Goal: Check status: Check status

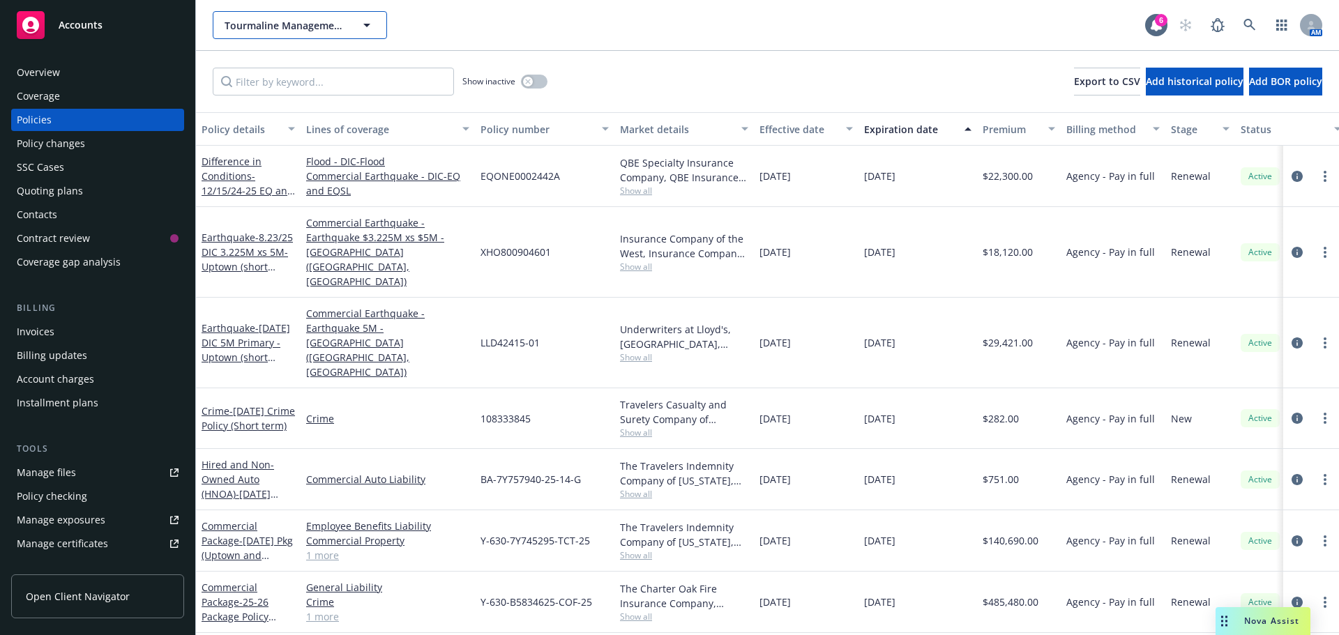
click at [248, 30] on span "Tourmaline Management LLC" at bounding box center [285, 25] width 121 height 15
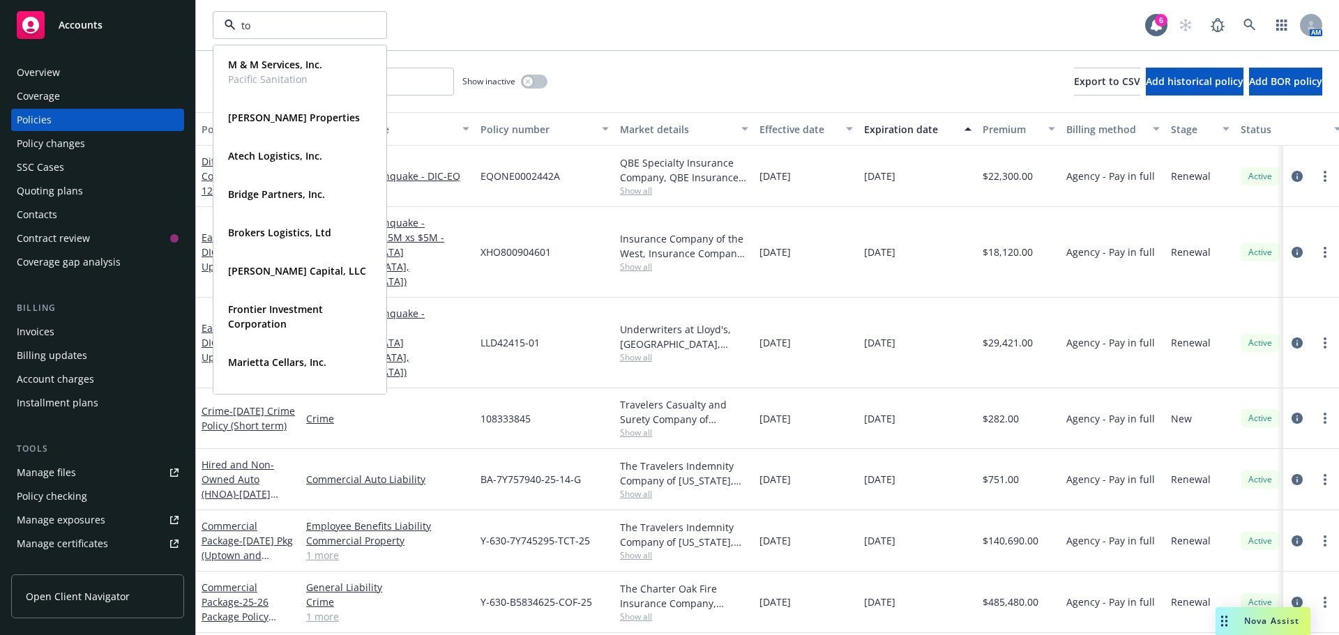
type input "tor"
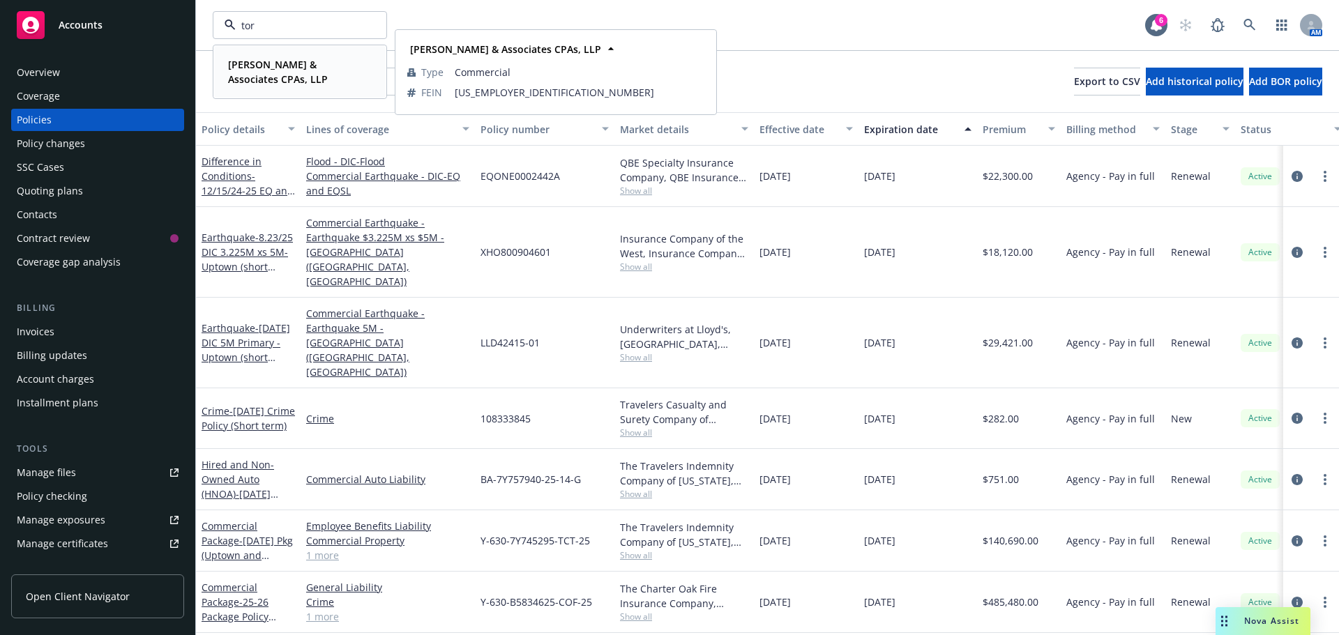
click at [220, 71] on div "[PERSON_NAME] & Associates CPAs, LLP Type Commercial FEIN [US_EMPLOYER_IDENTIFI…" at bounding box center [300, 72] width 172 height 52
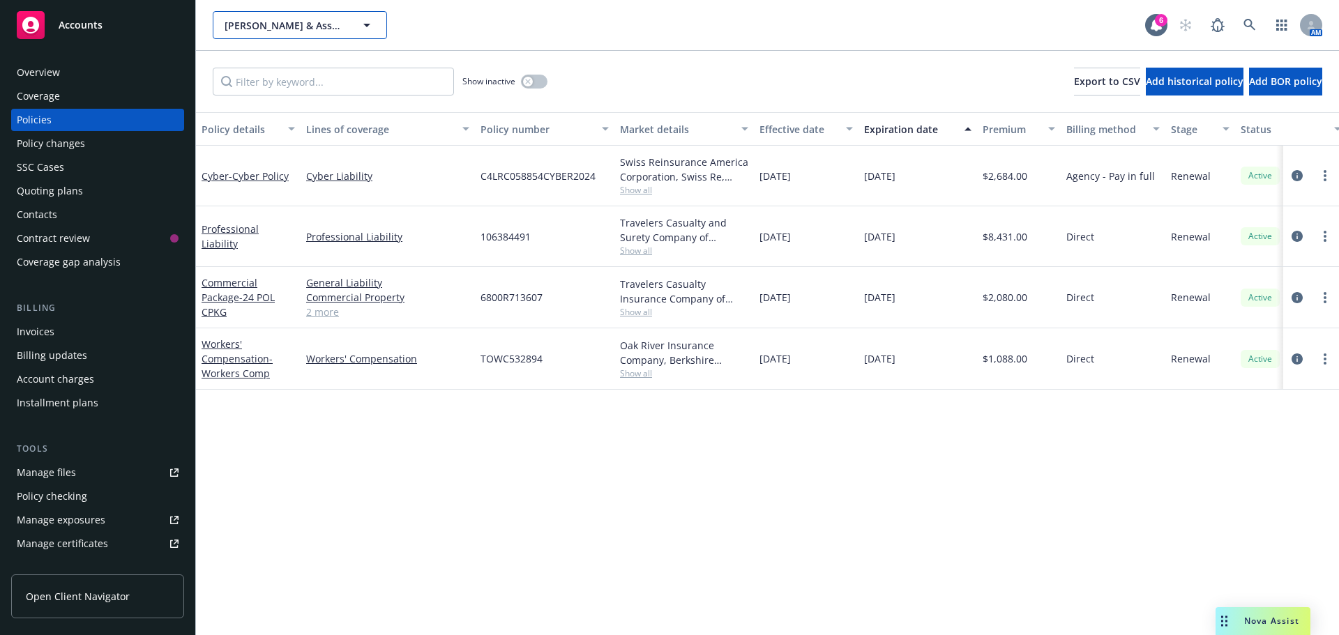
click at [253, 27] on span "[PERSON_NAME] & Associates CPAs, LLP" at bounding box center [285, 25] width 121 height 15
type input "the [PERSON_NAME]"
click at [283, 22] on input "the [PERSON_NAME]" at bounding box center [297, 25] width 123 height 15
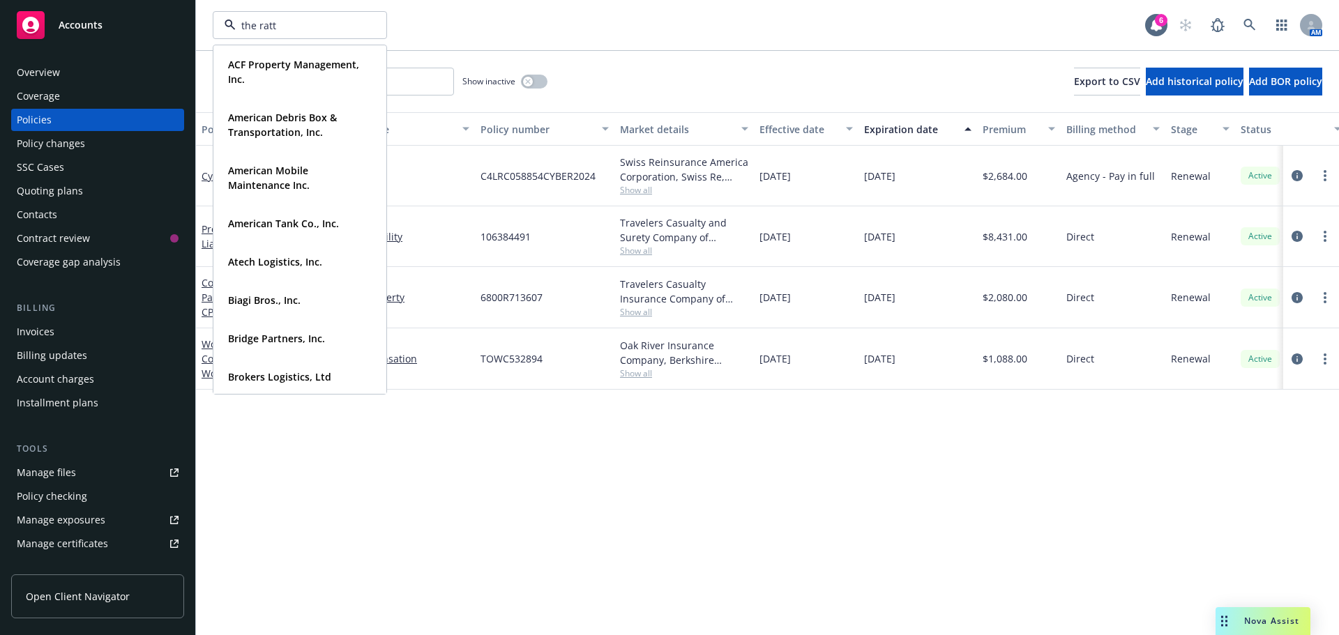
type input "the [PERSON_NAME]"
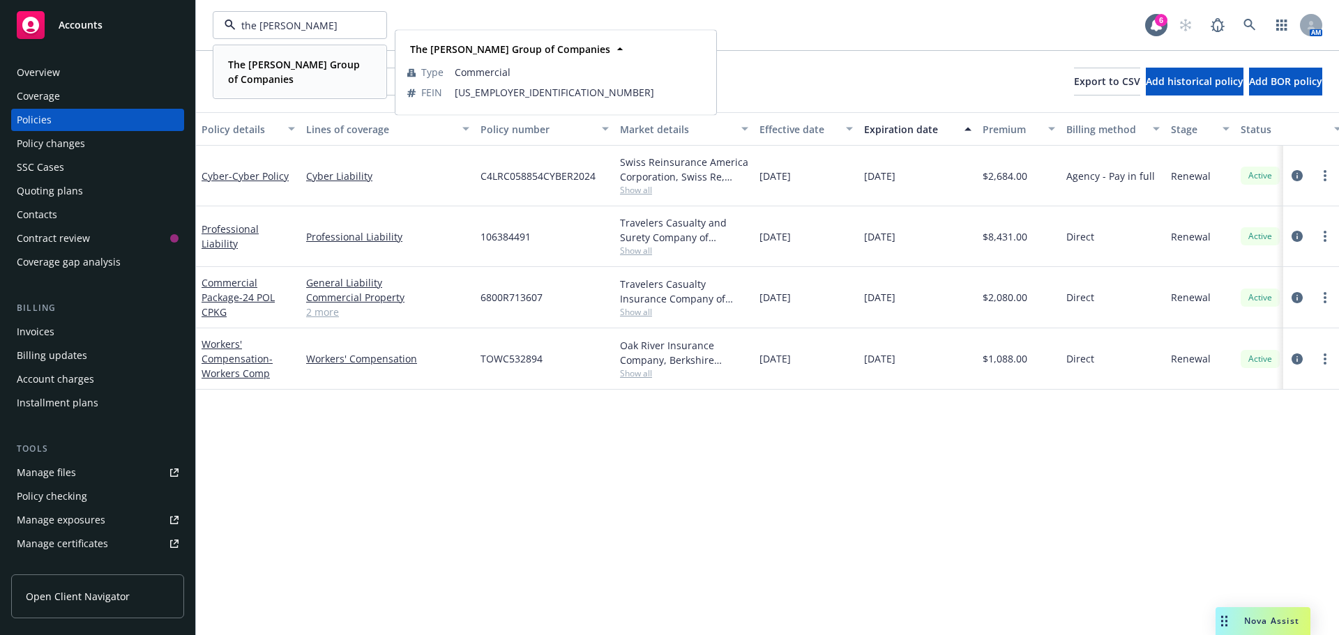
click at [285, 74] on span "The [PERSON_NAME] Group of Companies" at bounding box center [298, 71] width 141 height 29
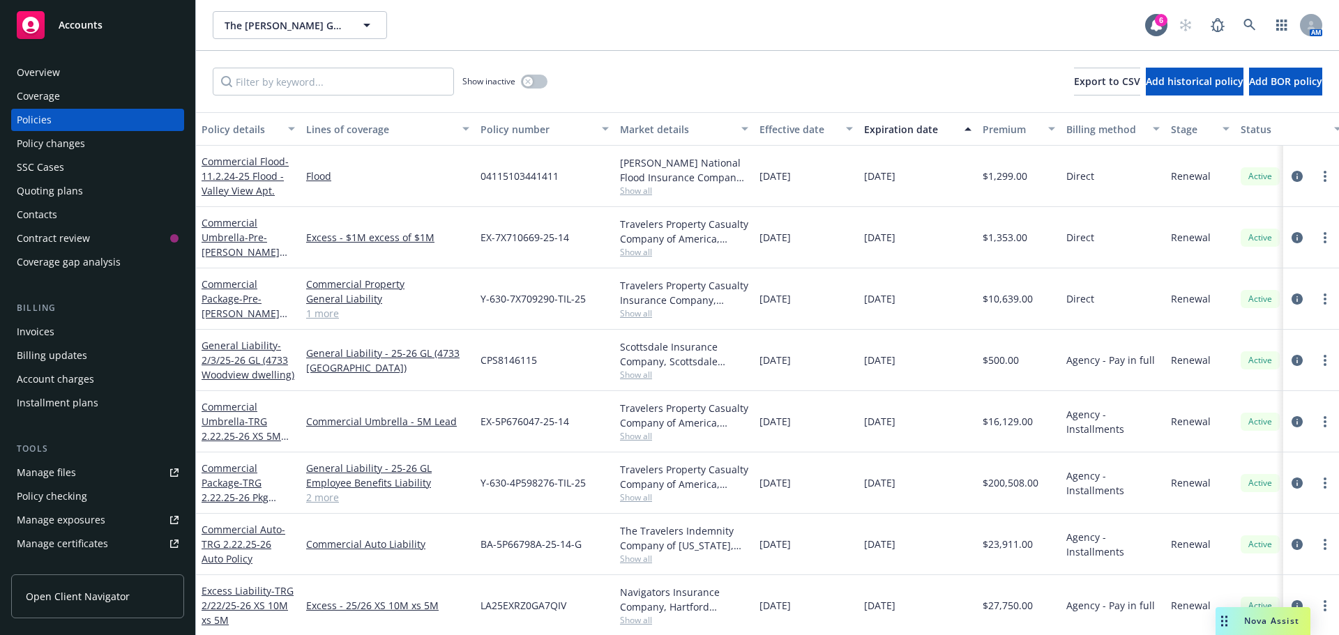
click at [47, 330] on div "Invoices" at bounding box center [36, 332] width 38 height 22
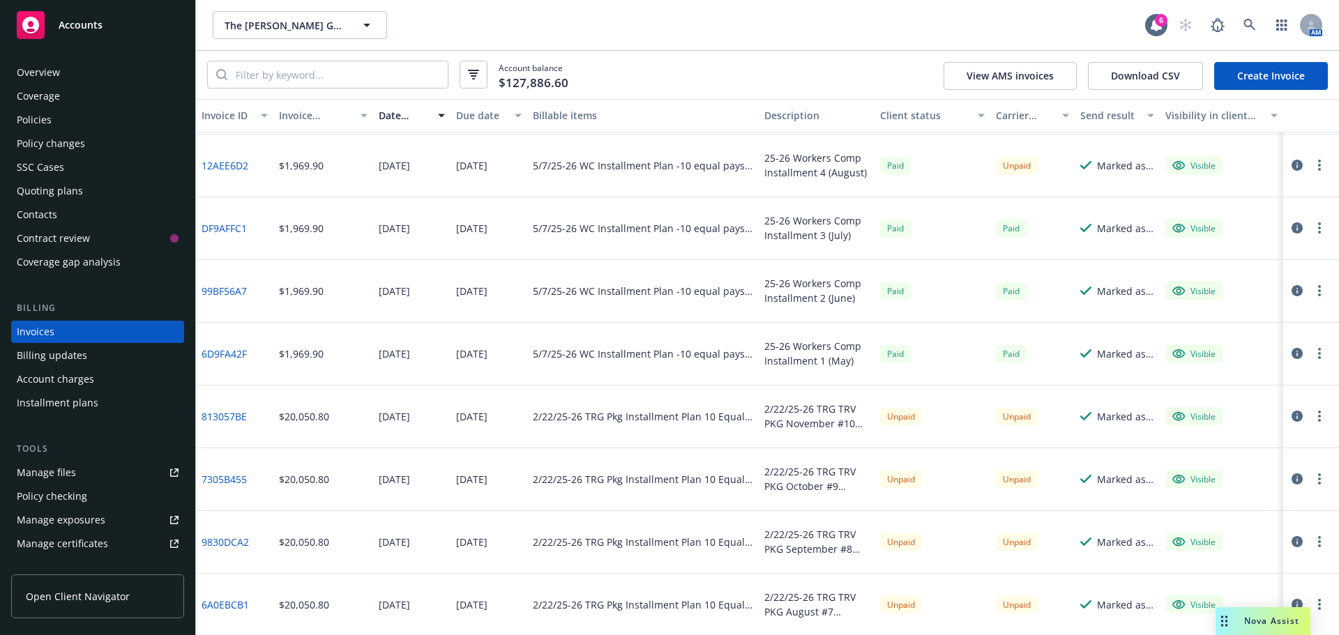
scroll to position [418, 0]
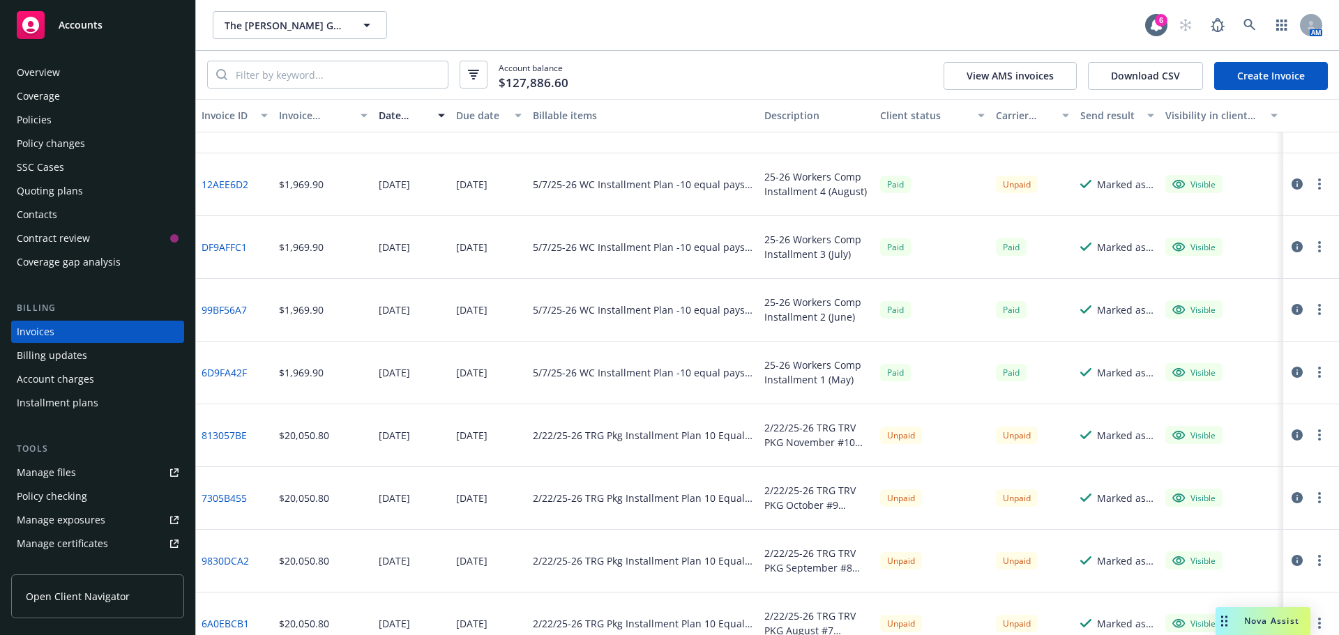
click at [903, 121] on div "Client status" at bounding box center [924, 115] width 89 height 15
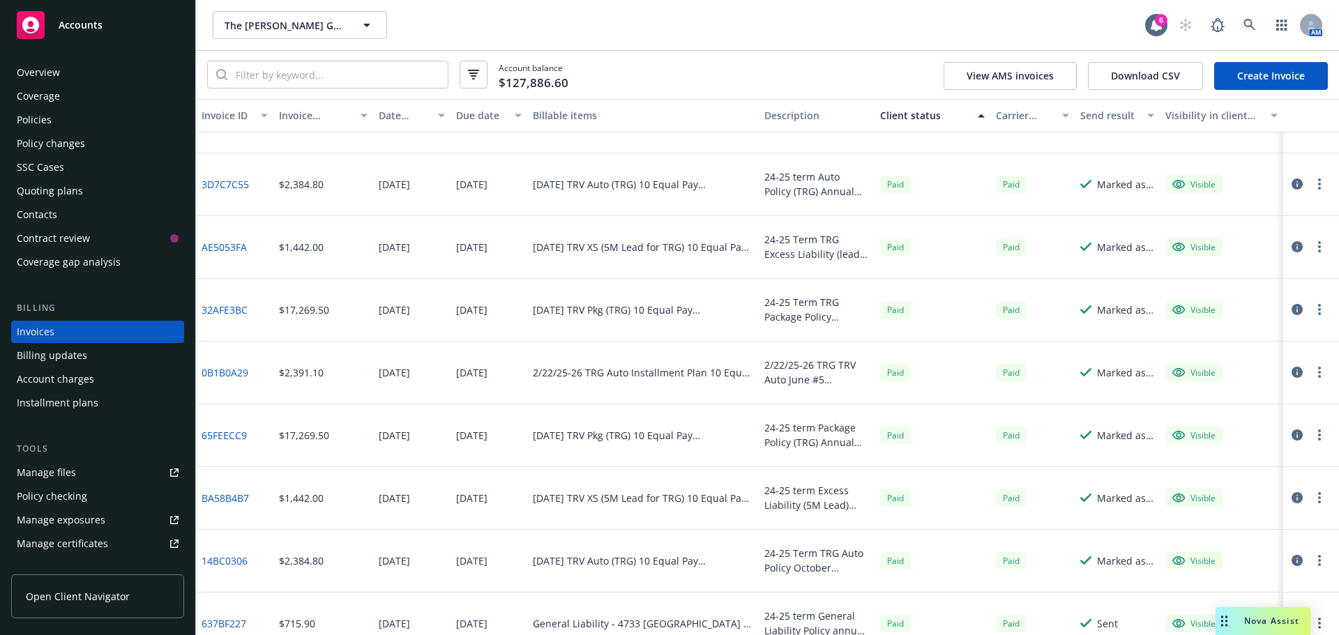
click at [903, 121] on div "Client status" at bounding box center [924, 115] width 89 height 15
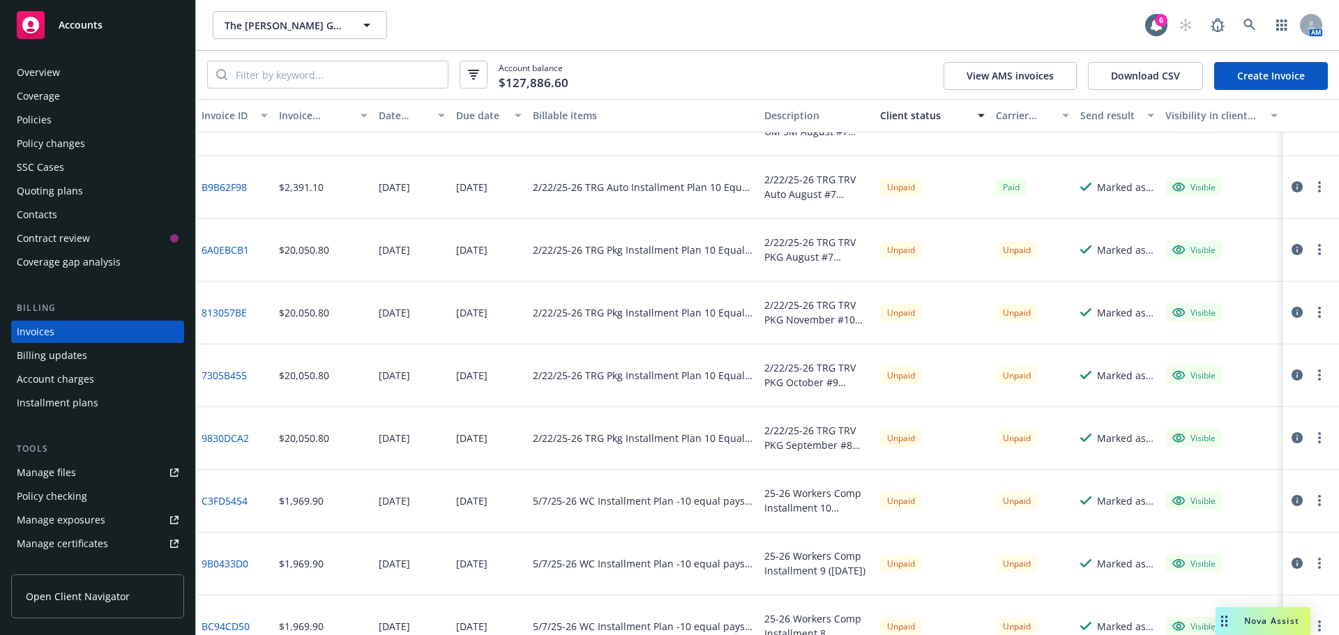
scroll to position [0, 0]
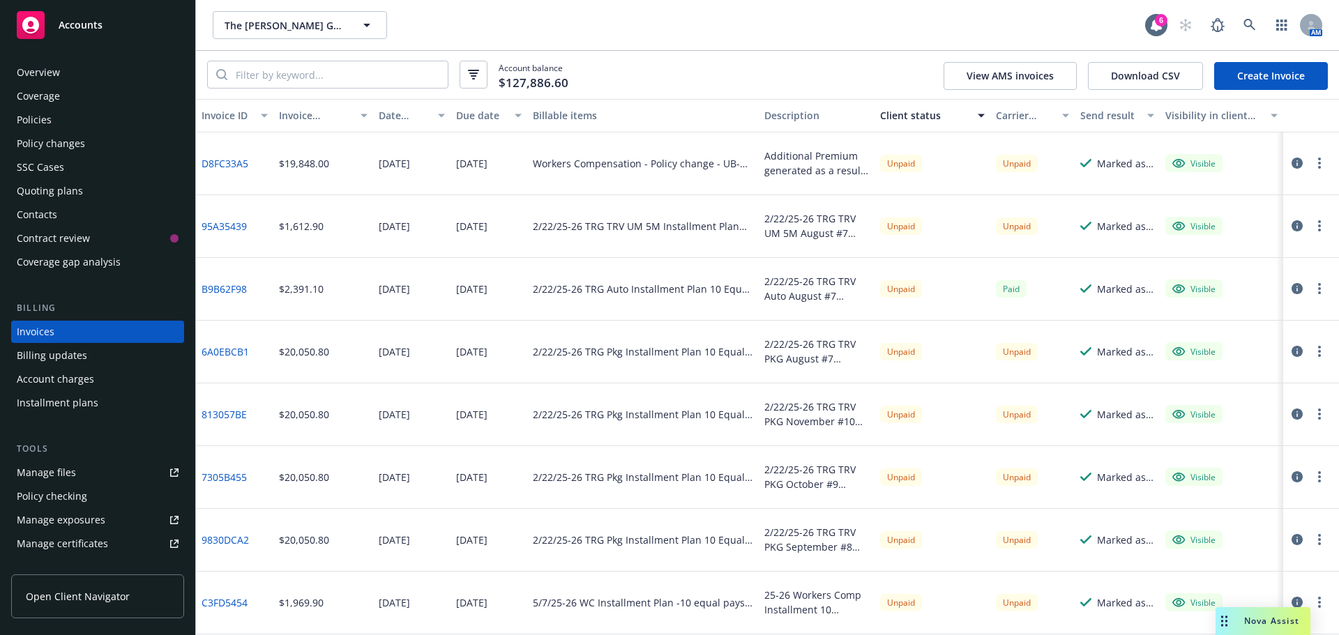
click at [40, 477] on div "Manage files" at bounding box center [46, 473] width 59 height 22
click at [252, 26] on span "The [PERSON_NAME] Group of Companies" at bounding box center [285, 25] width 121 height 15
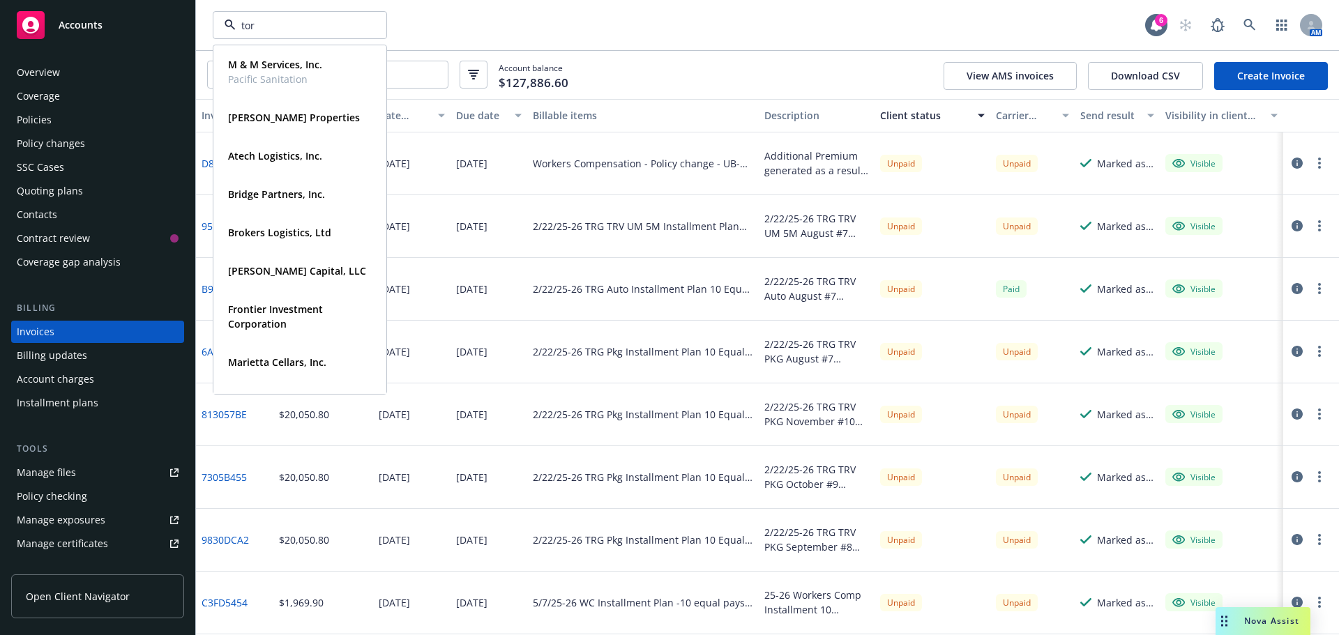
type input "tork"
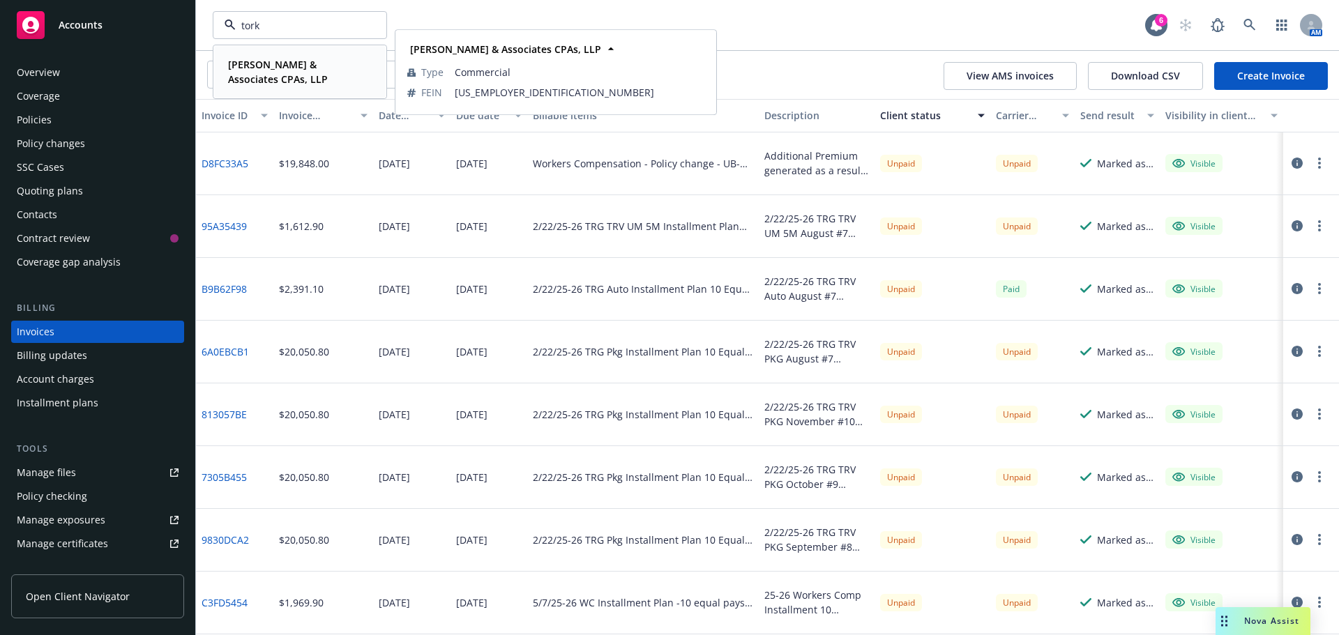
click at [275, 64] on strong "[PERSON_NAME] & Associates CPAs, LLP" at bounding box center [278, 72] width 100 height 28
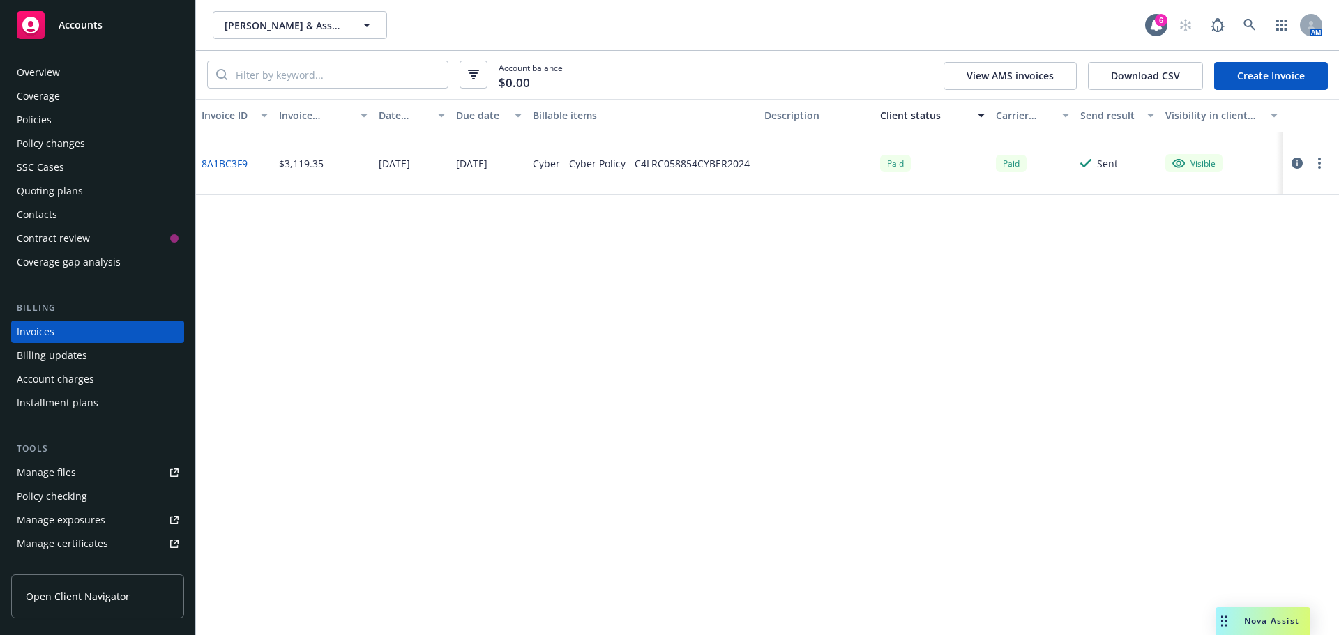
click at [40, 119] on div "Policies" at bounding box center [34, 120] width 35 height 22
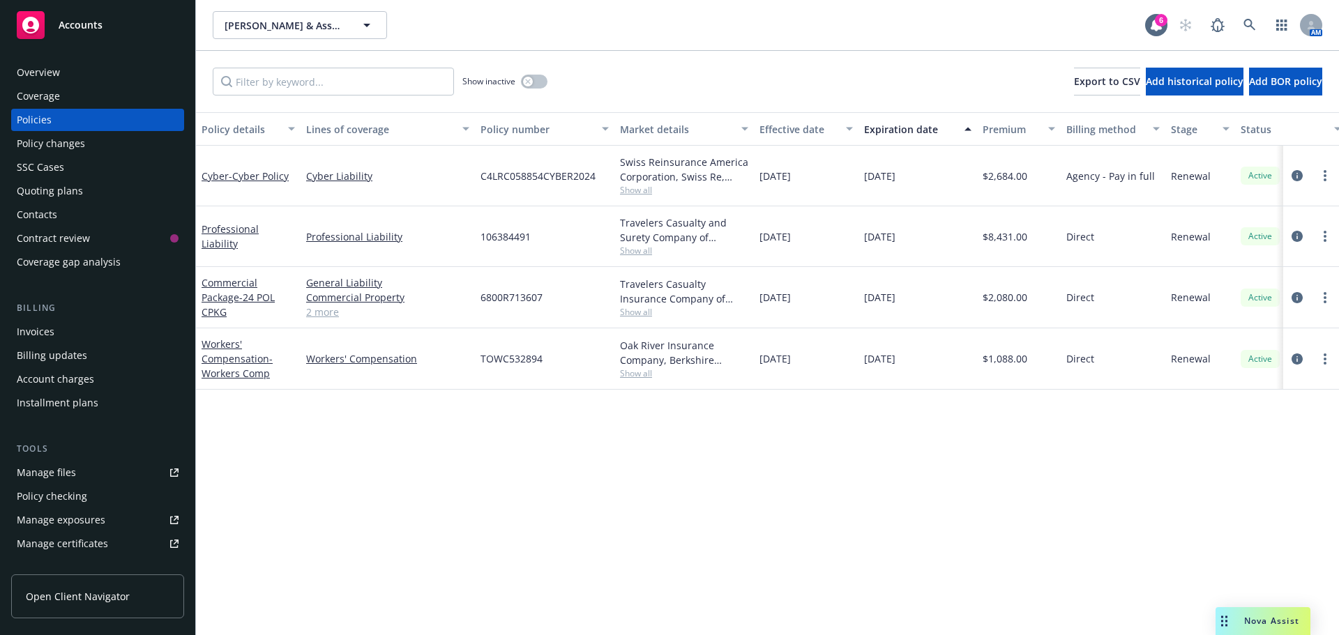
click at [46, 197] on div "Quoting plans" at bounding box center [50, 191] width 66 height 22
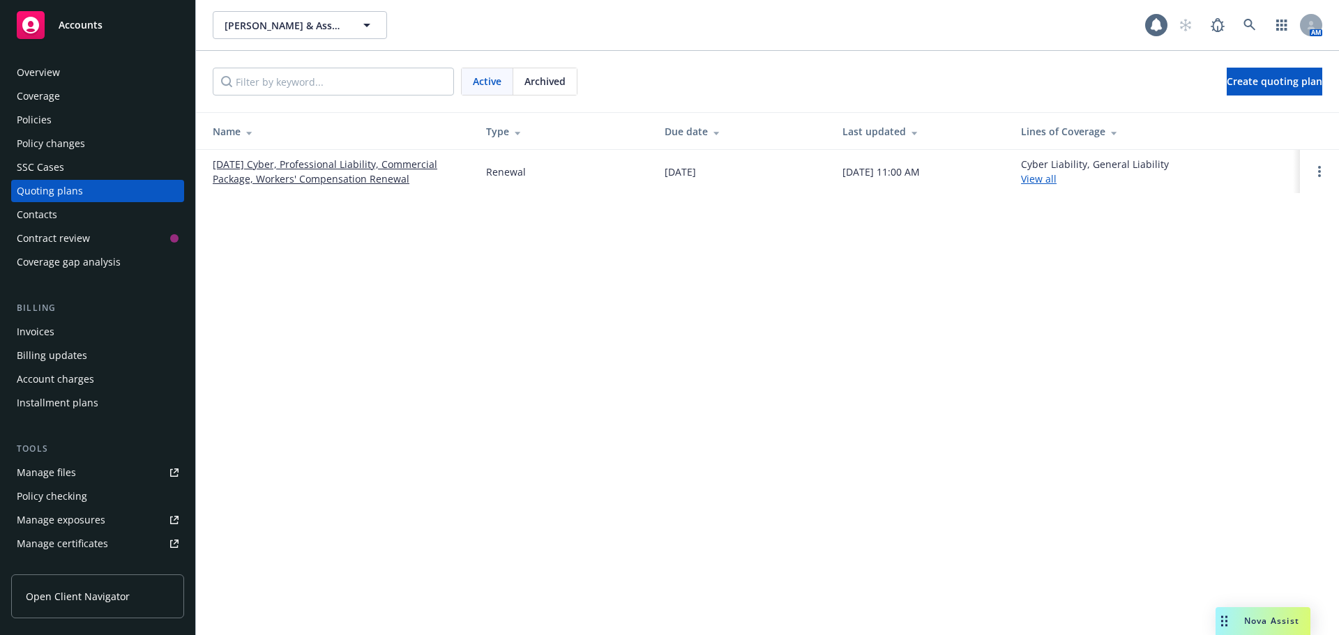
click at [338, 168] on link "[DATE] Cyber, Professional Liability, Commercial Package, Workers' Compensation…" at bounding box center [338, 171] width 251 height 29
